Goal: Find specific page/section: Find specific page/section

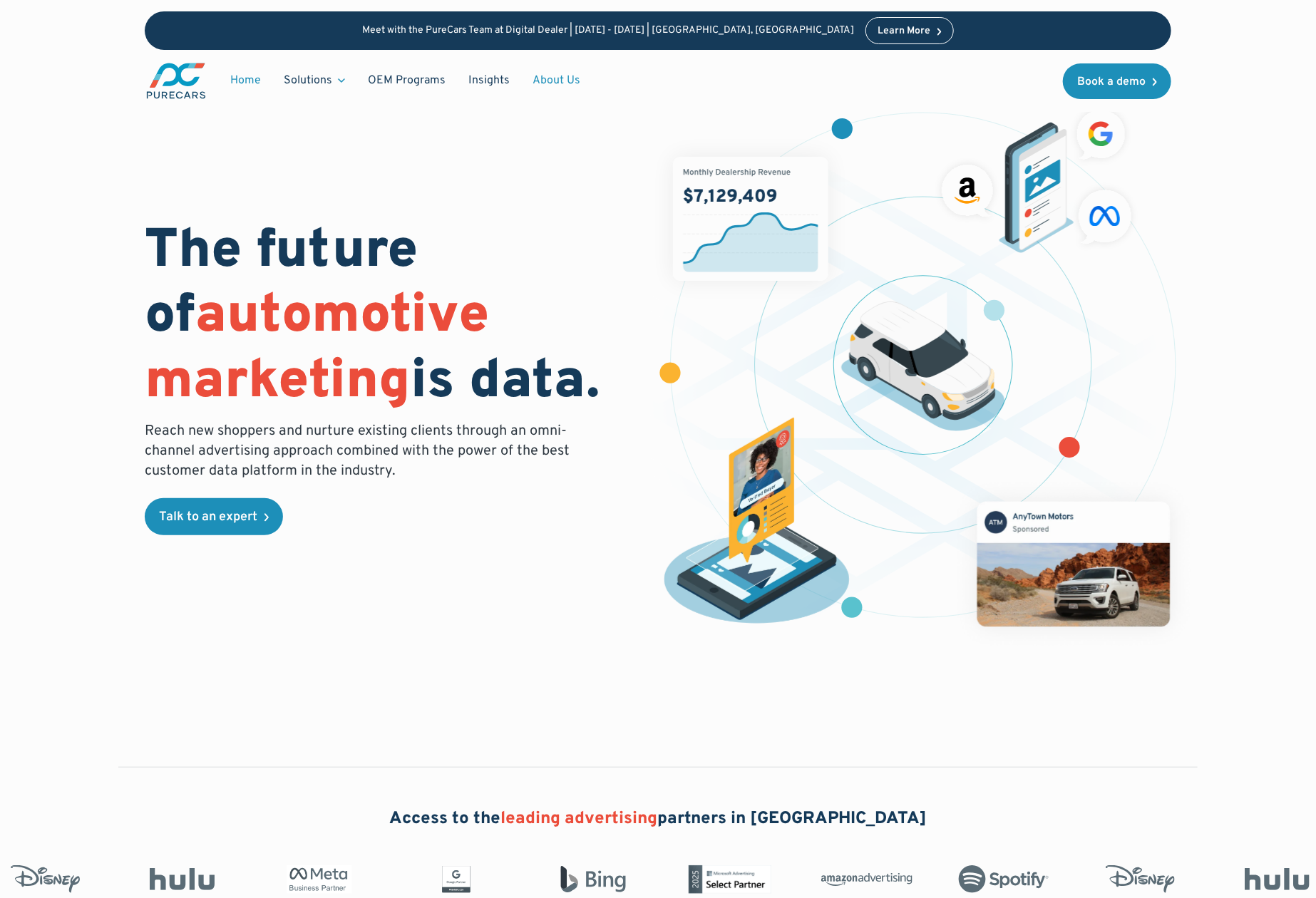
click at [544, 81] on link "About Us" at bounding box center [557, 81] width 71 height 27
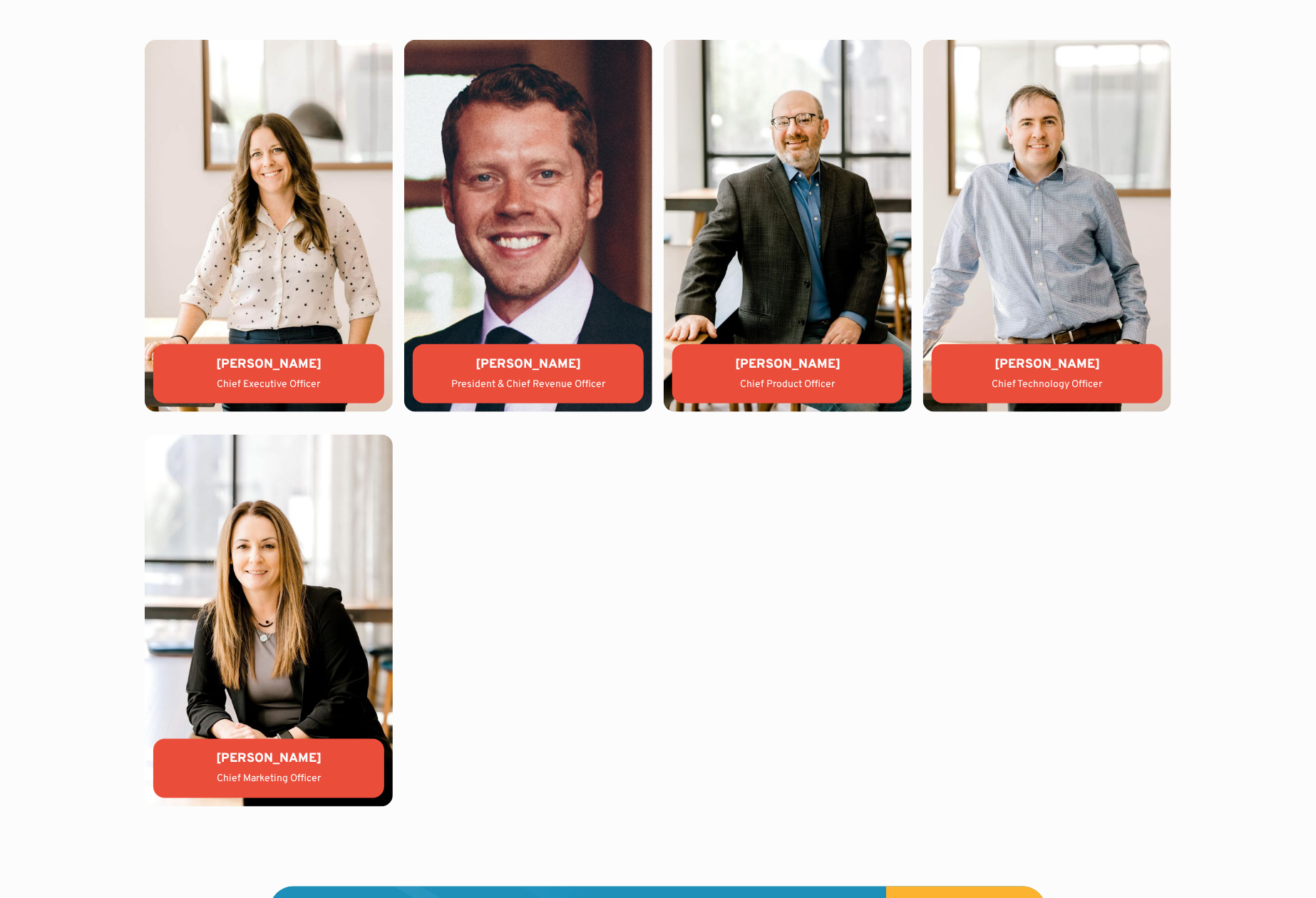
scroll to position [3199, 0]
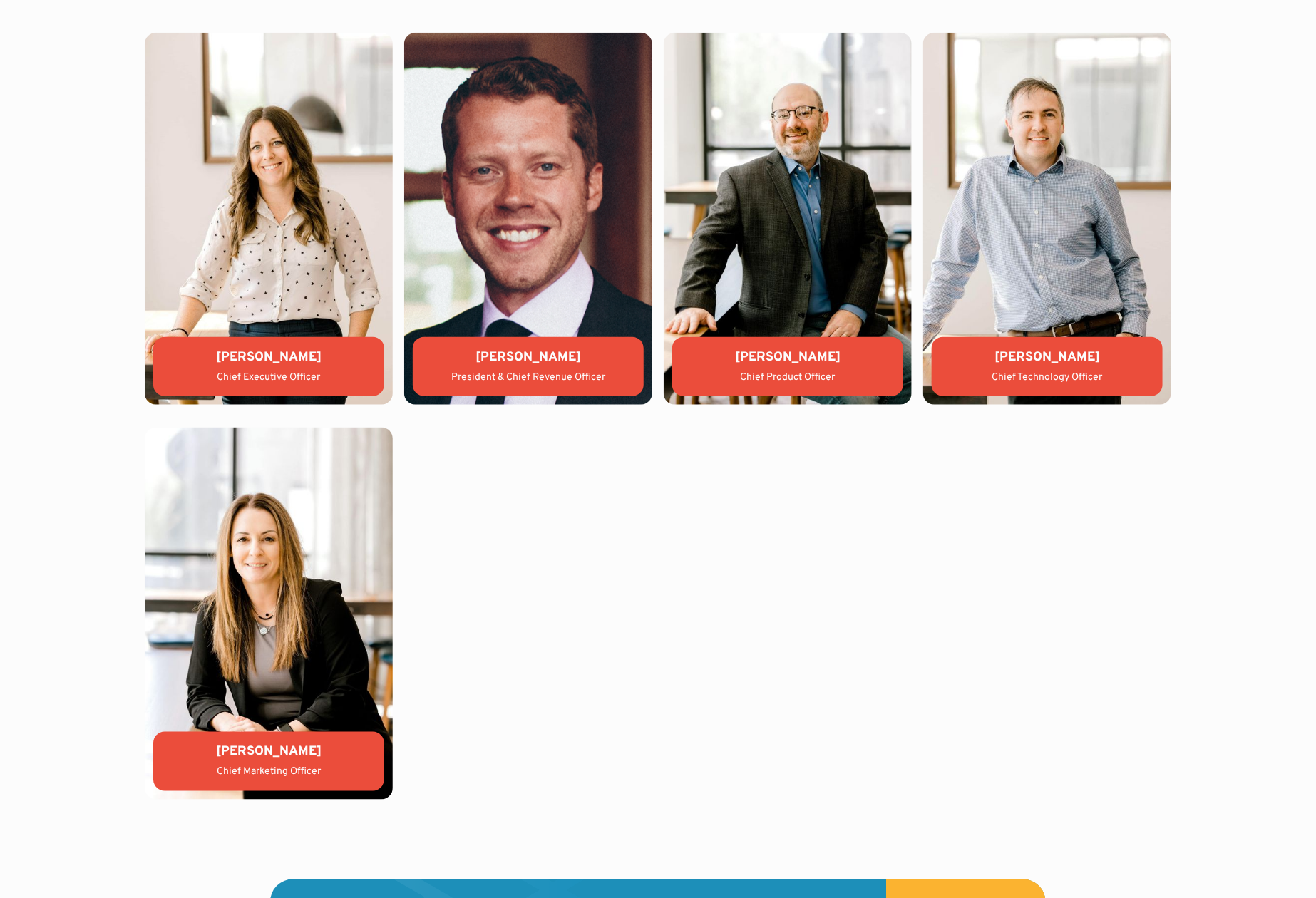
click at [533, 229] on img at bounding box center [528, 218] width 248 height 372
click at [532, 189] on img at bounding box center [528, 218] width 248 height 372
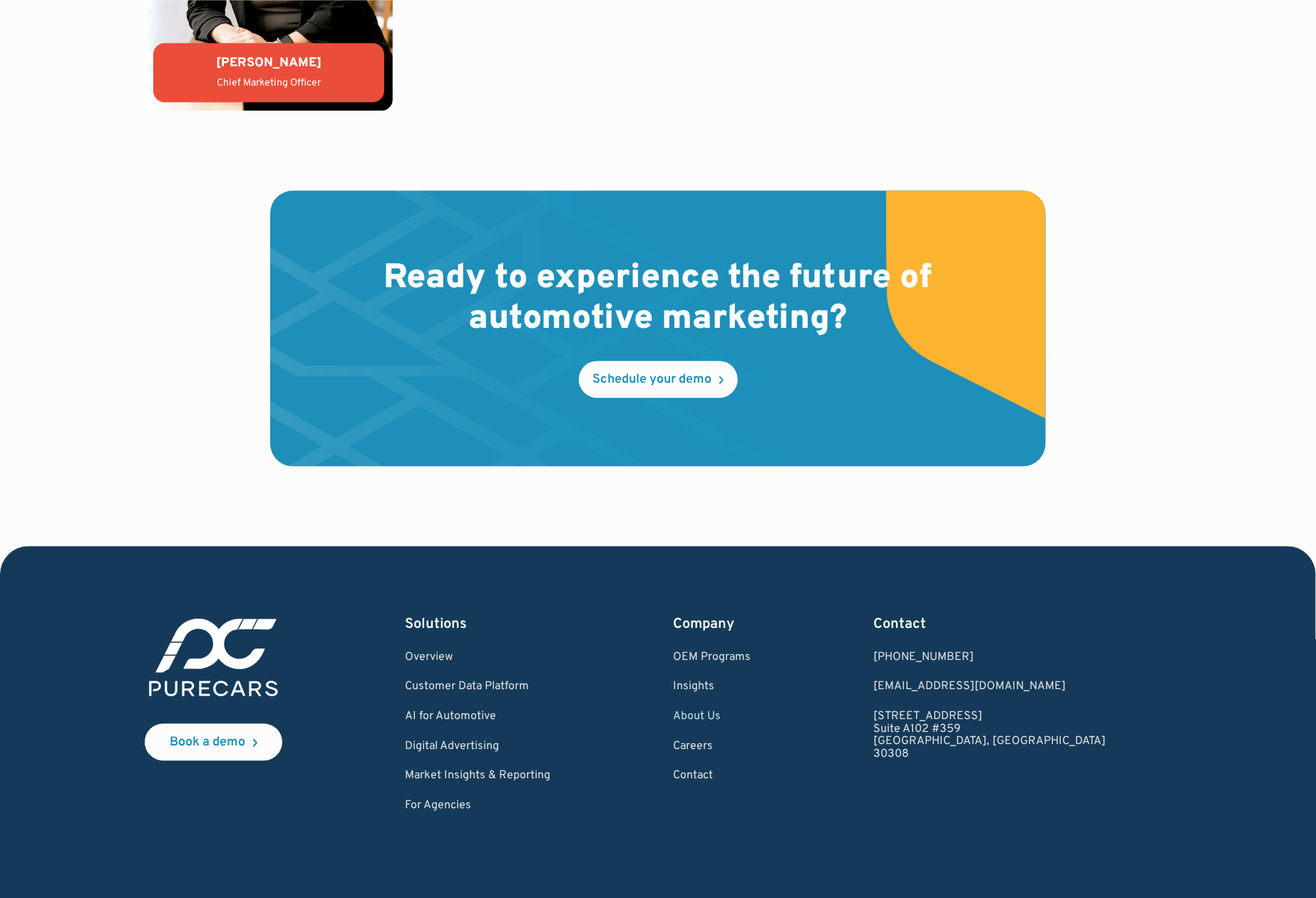
scroll to position [3960, 0]
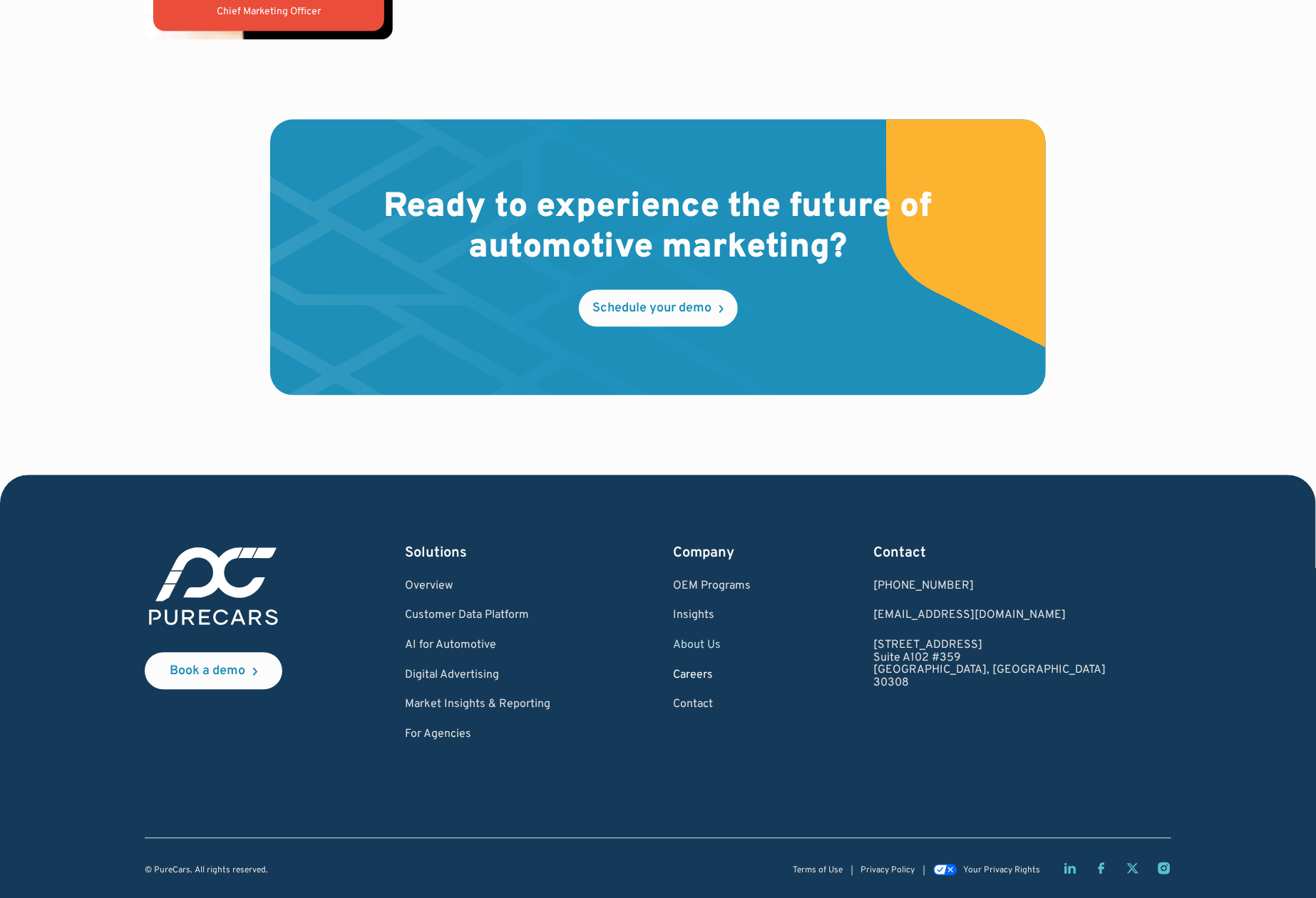
click at [751, 675] on link "Careers" at bounding box center [712, 675] width 78 height 13
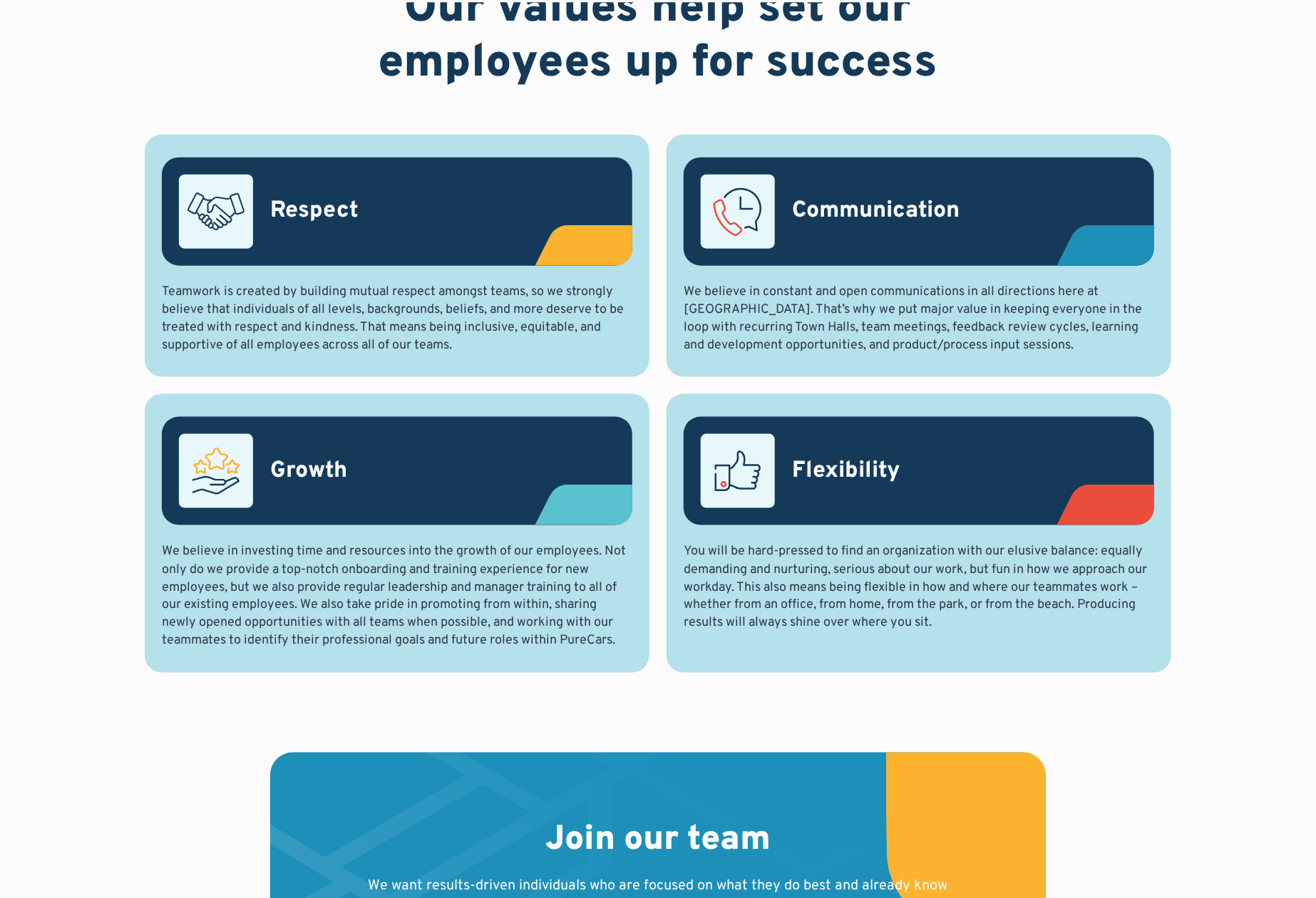
scroll to position [1423, 0]
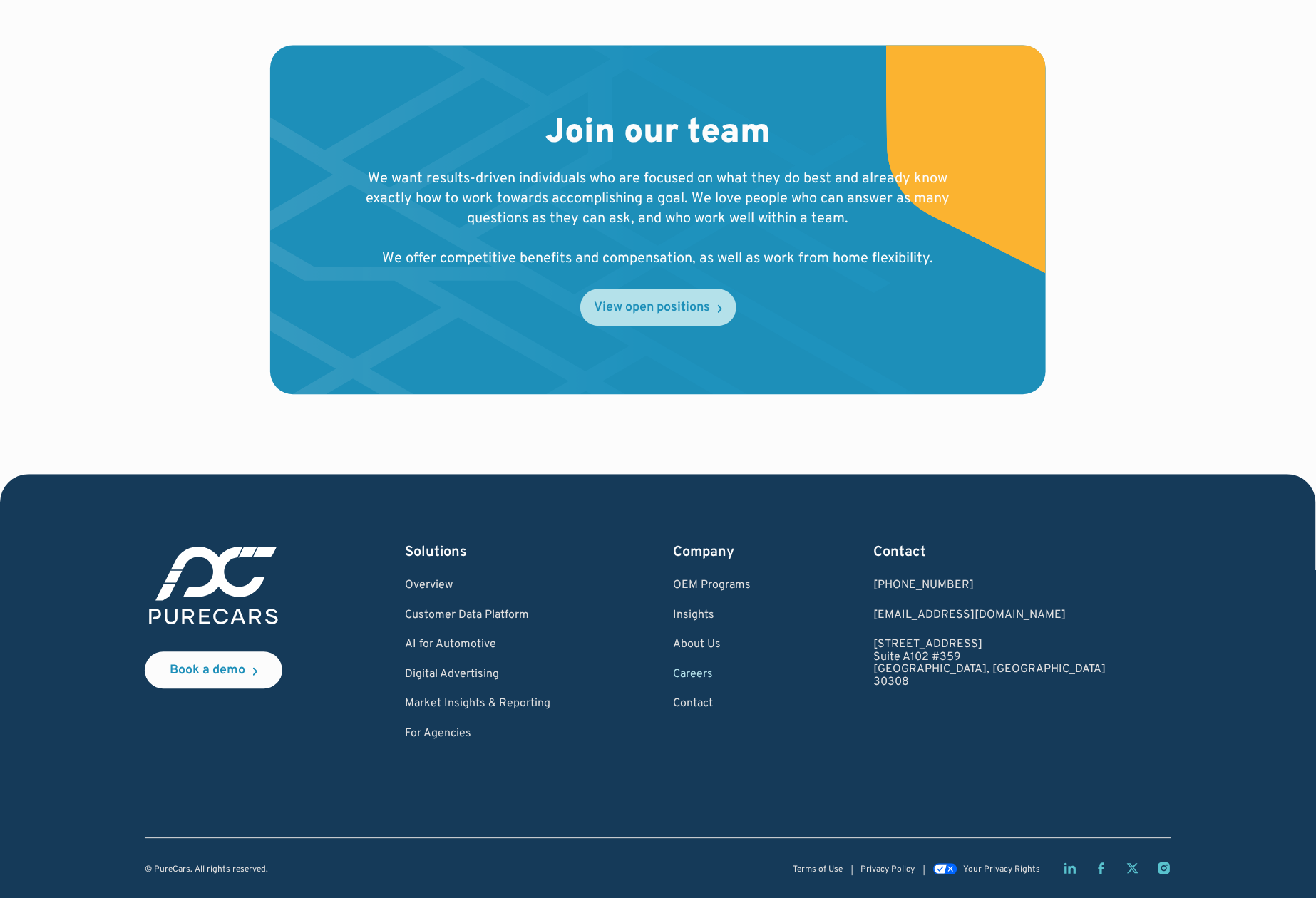
click at [637, 314] on div "View open positions" at bounding box center [653, 308] width 116 height 13
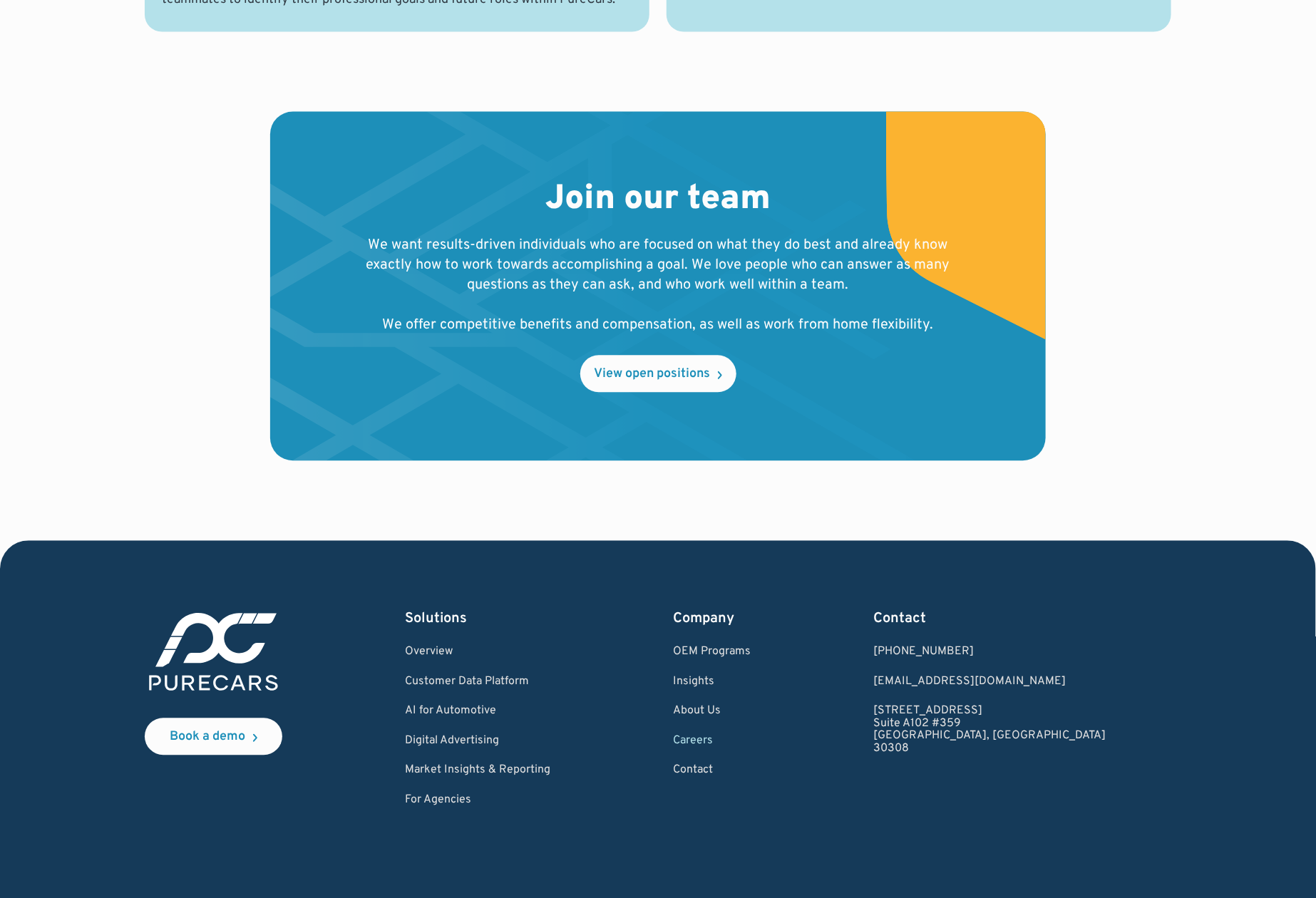
scroll to position [1095, 0]
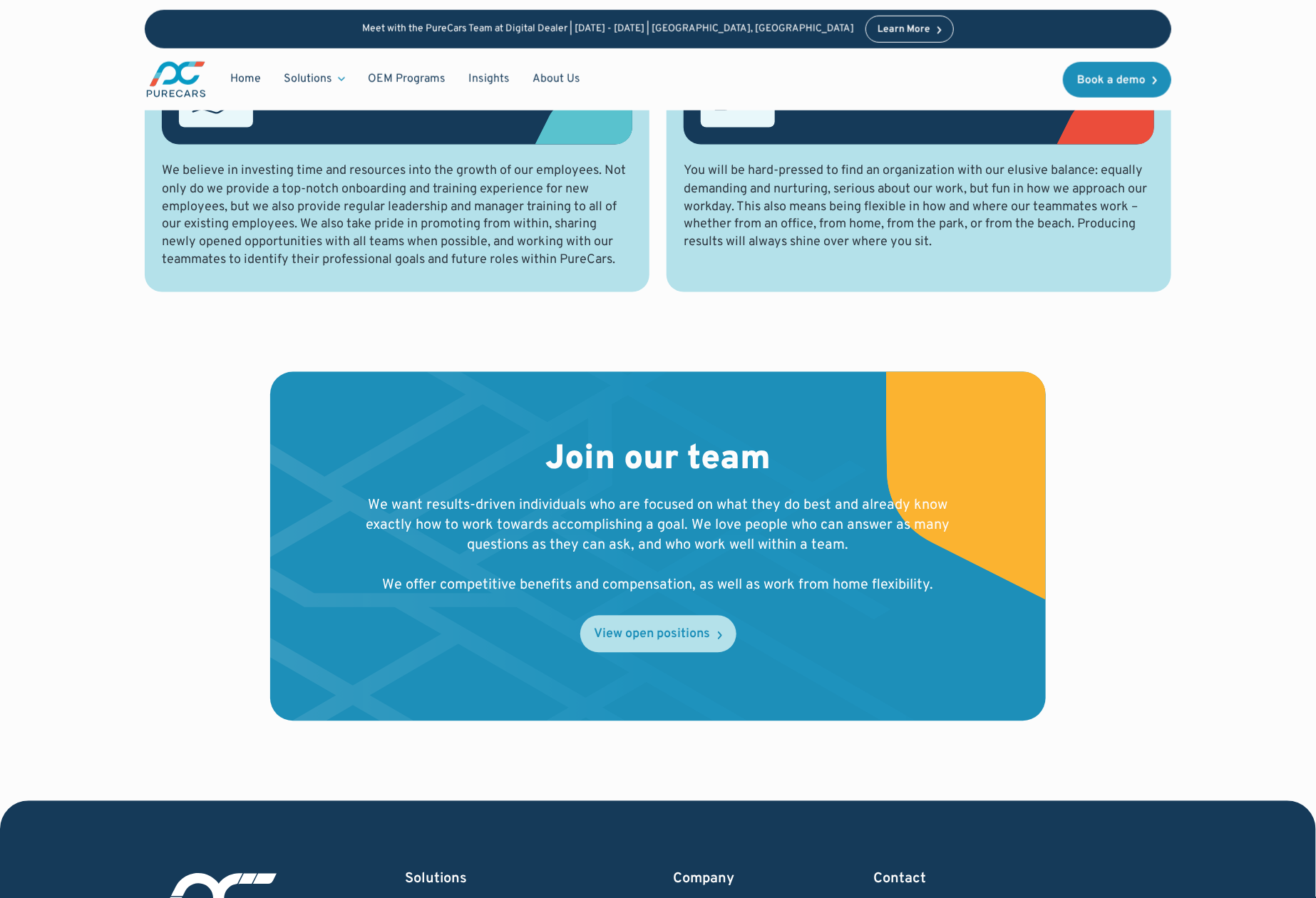
click at [648, 650] on link "View open positions" at bounding box center [658, 634] width 156 height 37
